Goal: Information Seeking & Learning: Learn about a topic

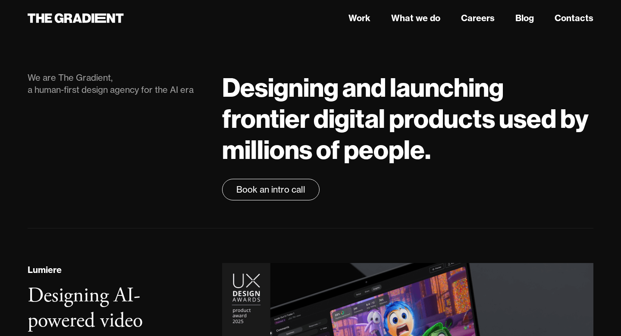
scroll to position [9, 0]
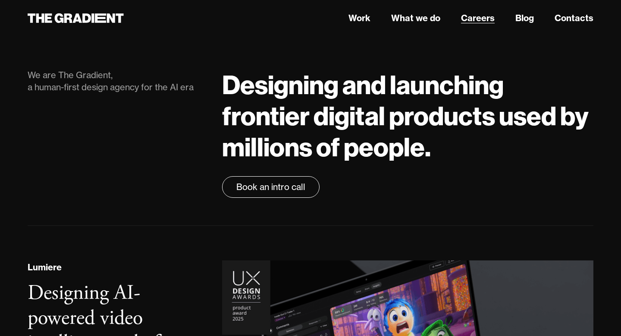
click at [477, 19] on link "Careers" at bounding box center [478, 18] width 34 height 13
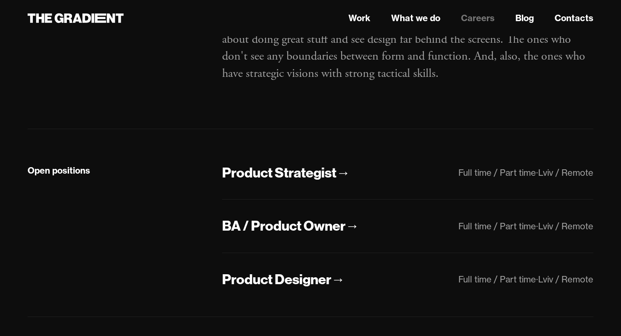
scroll to position [189, 0]
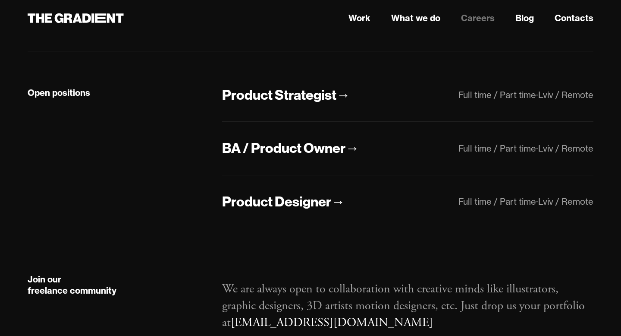
click at [301, 204] on div "Product Designer" at bounding box center [276, 201] width 109 height 18
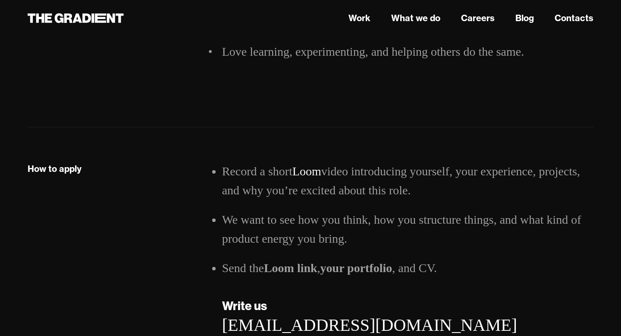
scroll to position [1267, 0]
